Goal: Task Accomplishment & Management: Use online tool/utility

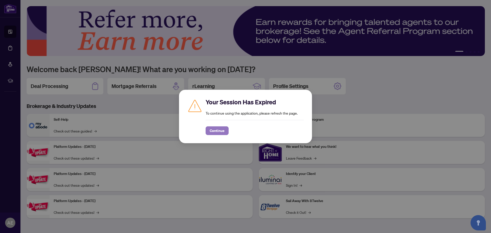
click at [217, 130] on span "Continue" at bounding box center [217, 131] width 15 height 8
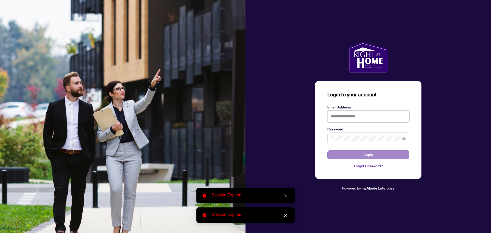
type input "**********"
click at [374, 155] on button "Login" at bounding box center [368, 154] width 82 height 9
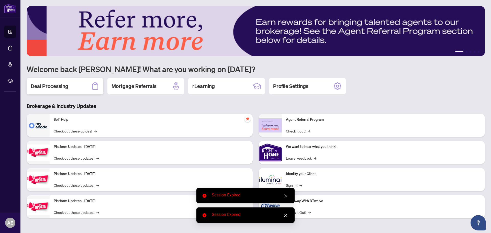
click at [57, 87] on h2 "Deal Processing" at bounding box center [50, 86] width 38 height 7
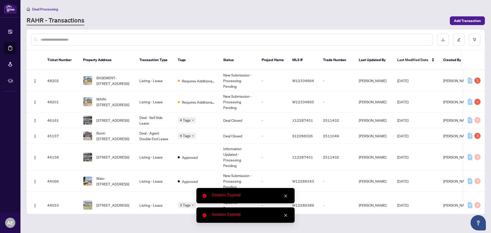
click at [284, 194] on icon "close" at bounding box center [286, 196] width 4 height 4
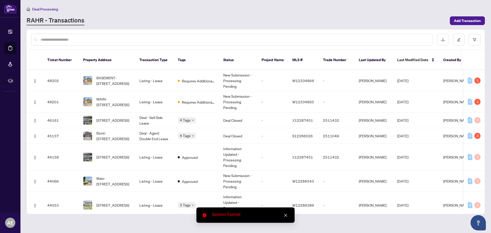
click at [285, 215] on icon "close" at bounding box center [286, 215] width 4 height 4
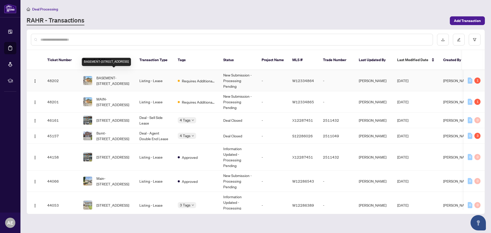
click at [111, 75] on span "BASEMENT-[STREET_ADDRESS]" at bounding box center [113, 80] width 35 height 11
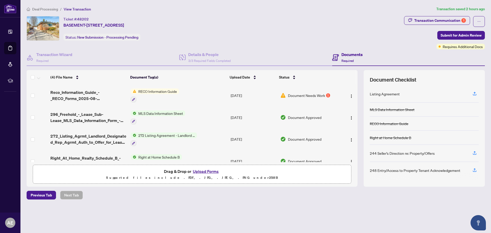
click at [304, 94] on span "Document Needs Work" at bounding box center [306, 96] width 37 height 6
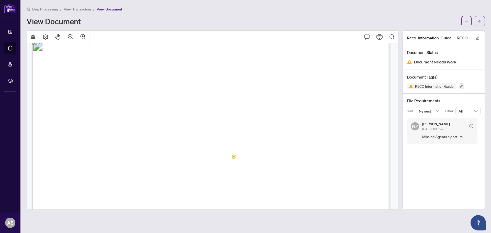
scroll to position [5676, 0]
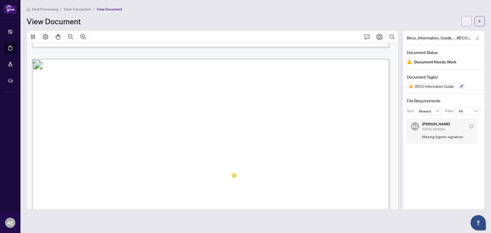
click at [468, 18] on span "button" at bounding box center [467, 21] width 4 height 8
click at [436, 32] on span "Download" at bounding box center [448, 32] width 39 height 6
